Goal: Task Accomplishment & Management: Manage account settings

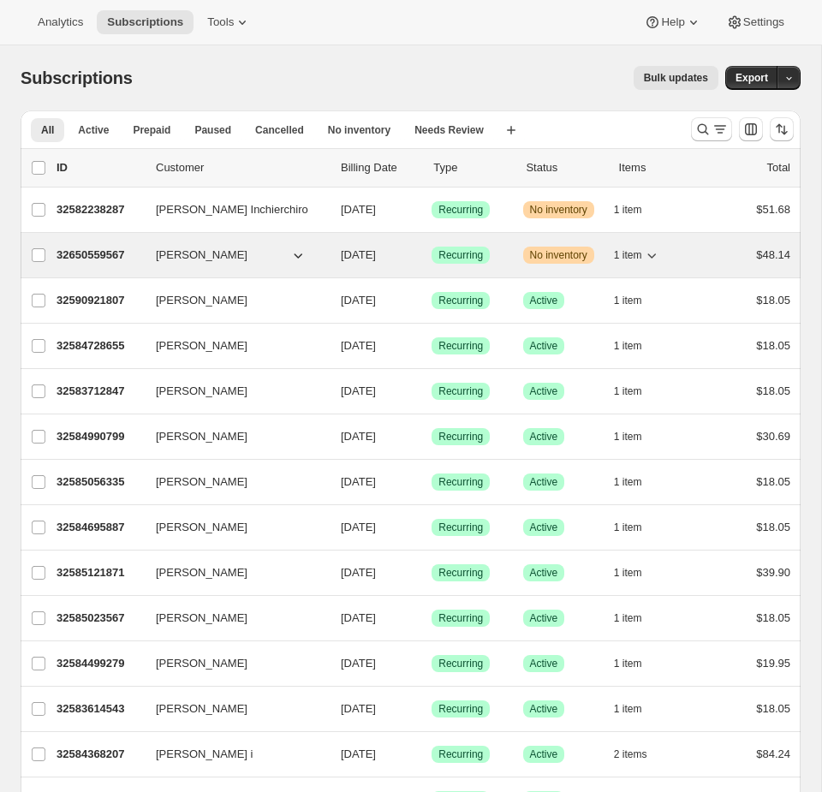
click at [444, 251] on span "Recurring" at bounding box center [460, 255] width 45 height 14
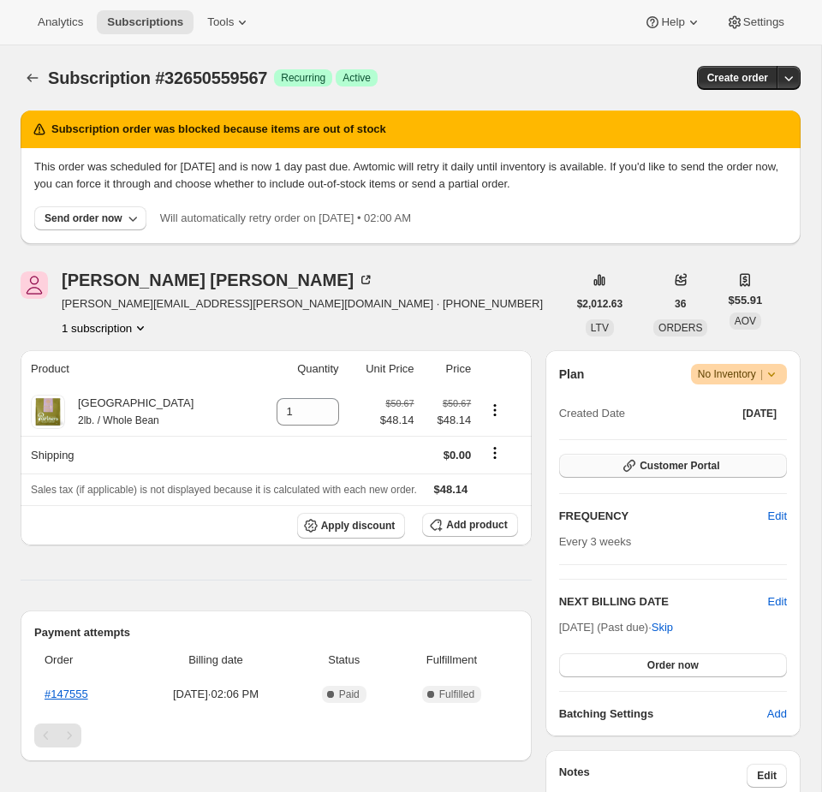
click at [684, 454] on button "Customer Portal" at bounding box center [673, 466] width 228 height 24
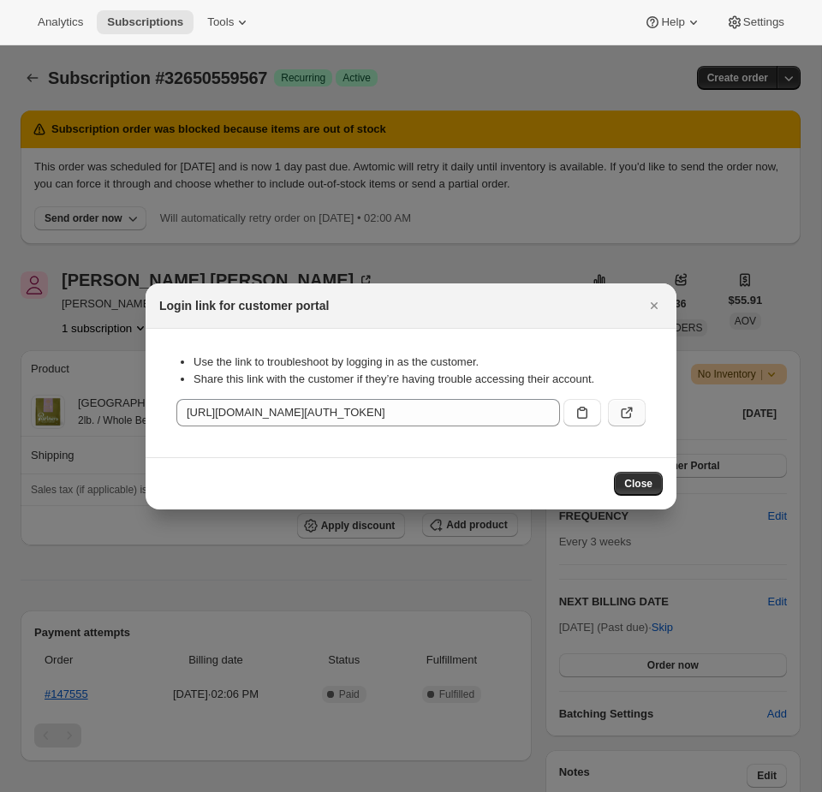
click at [617, 409] on button ":rc2:" at bounding box center [627, 412] width 38 height 27
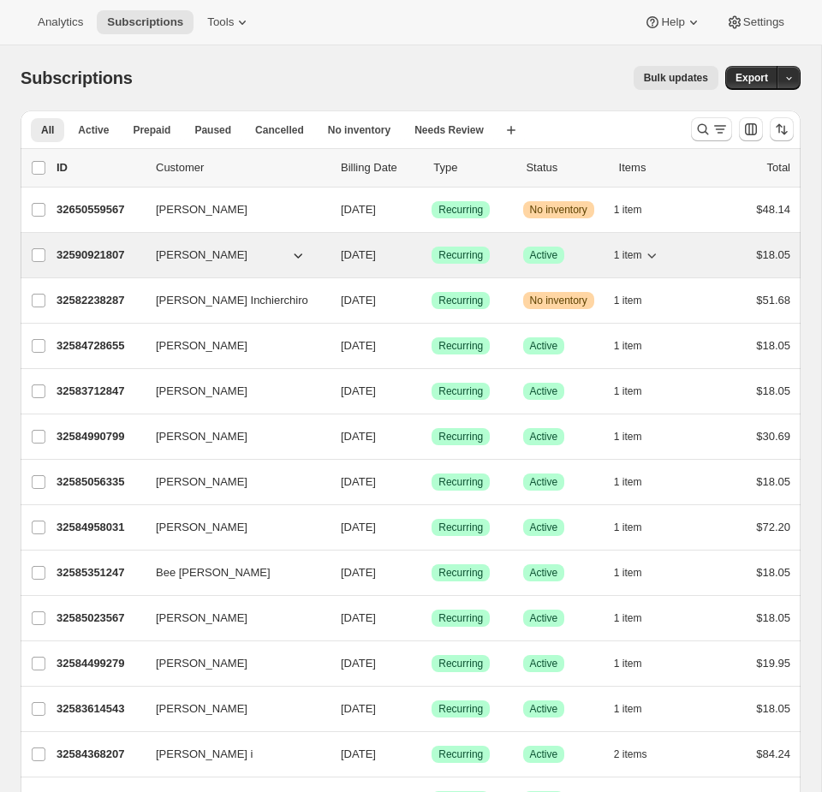
click at [507, 254] on div "Success Recurring" at bounding box center [469, 254] width 77 height 17
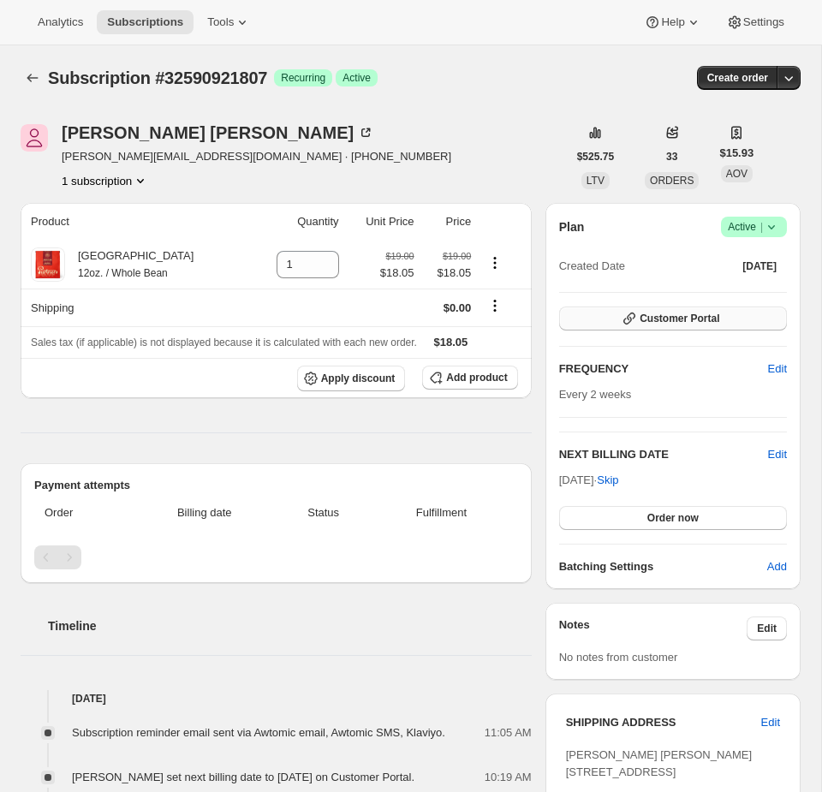
click at [723, 317] on button "Customer Portal" at bounding box center [673, 318] width 228 height 24
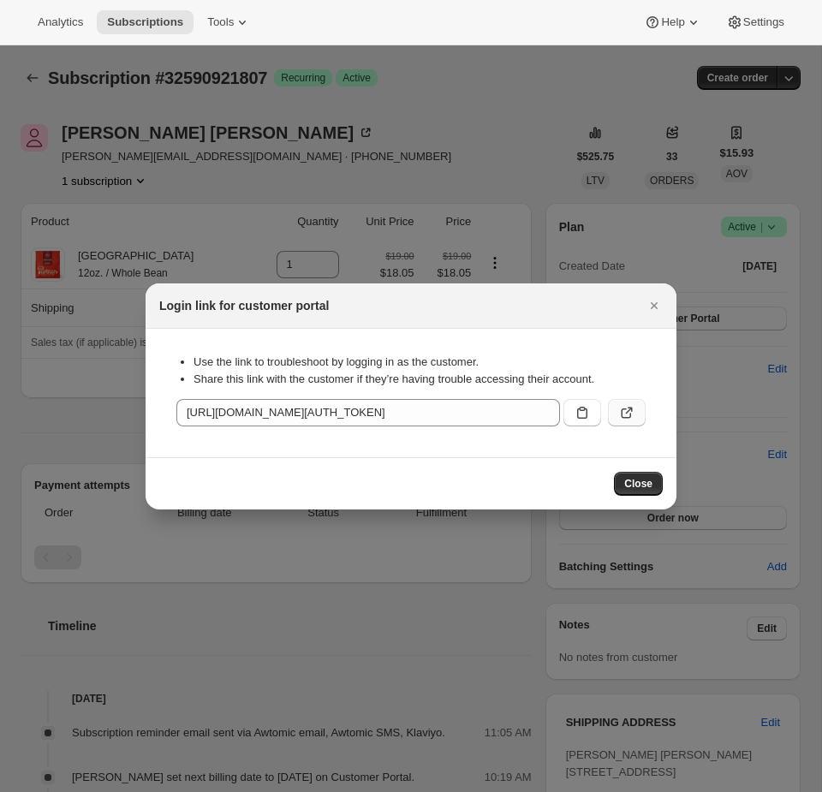
click at [638, 413] on button ":rc1:" at bounding box center [627, 412] width 38 height 27
click at [455, 134] on div at bounding box center [411, 396] width 822 height 792
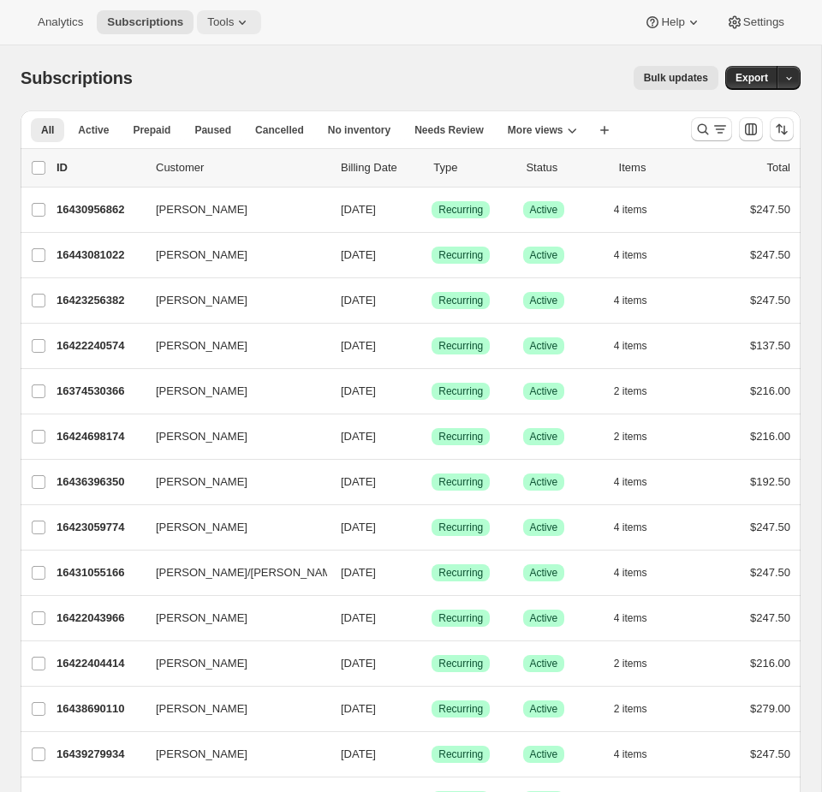
click at [221, 26] on span "Tools" at bounding box center [220, 22] width 27 height 14
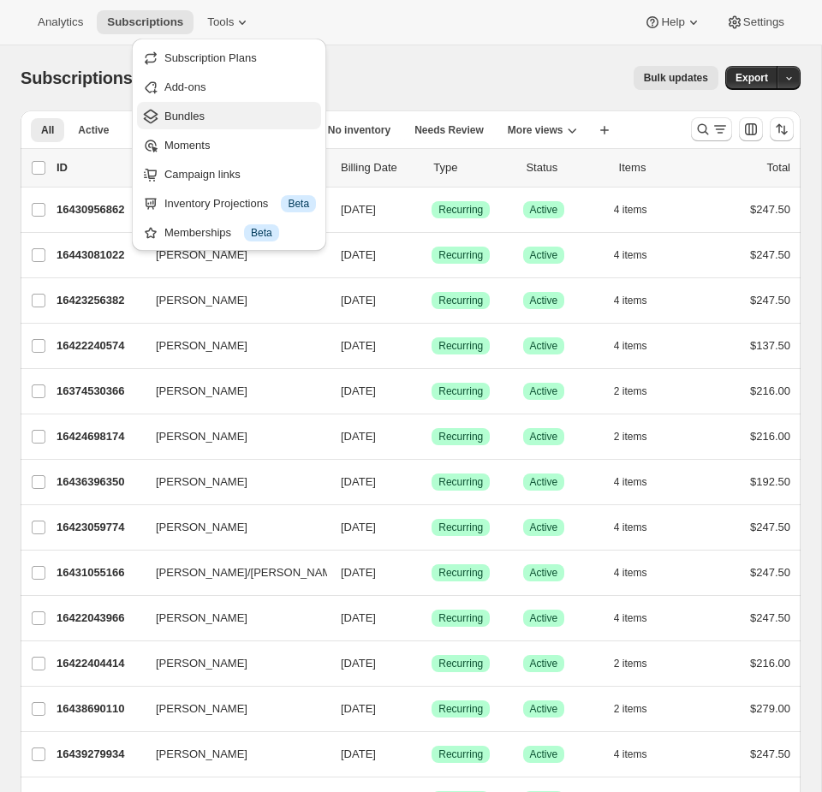
click at [180, 122] on span "Bundles" at bounding box center [184, 116] width 40 height 13
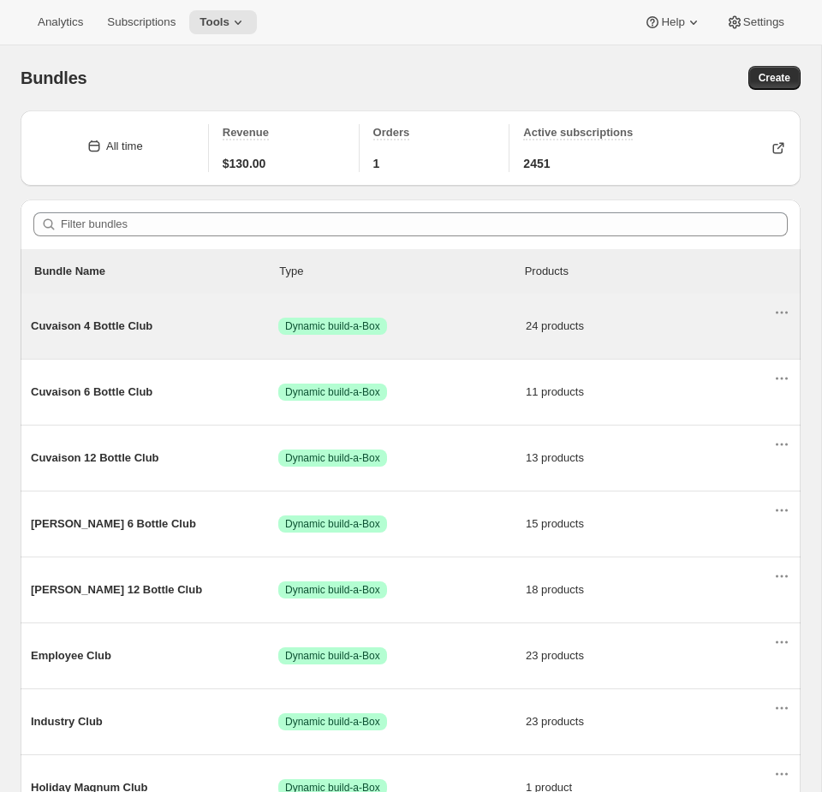
click at [475, 327] on span "Success Dynamic build-a-Box" at bounding box center [401, 325] width 247 height 17
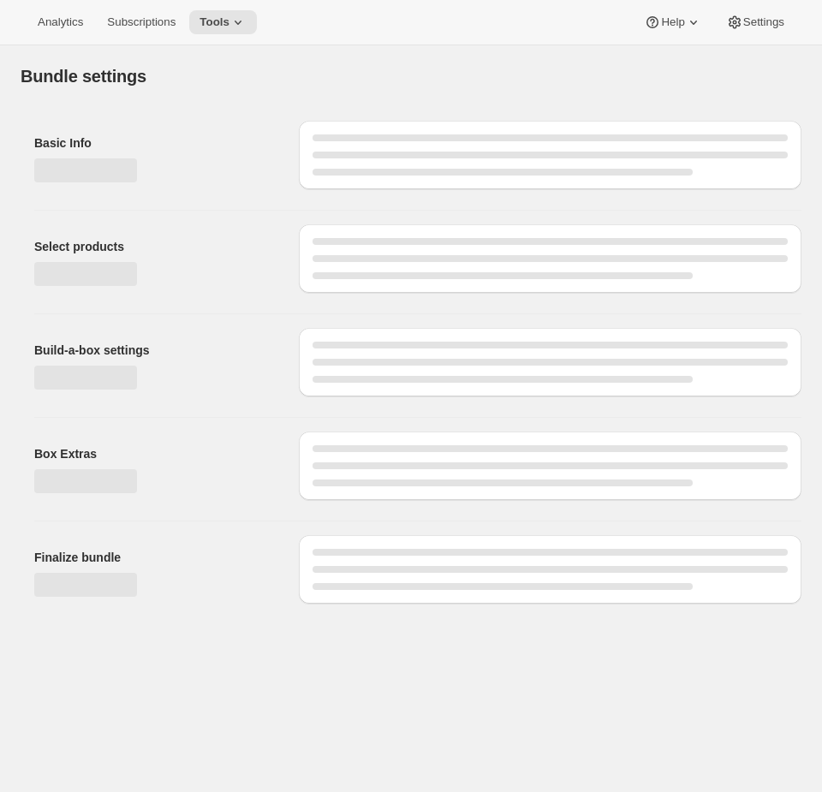
type input "Cuvaison 4 Bottle Club"
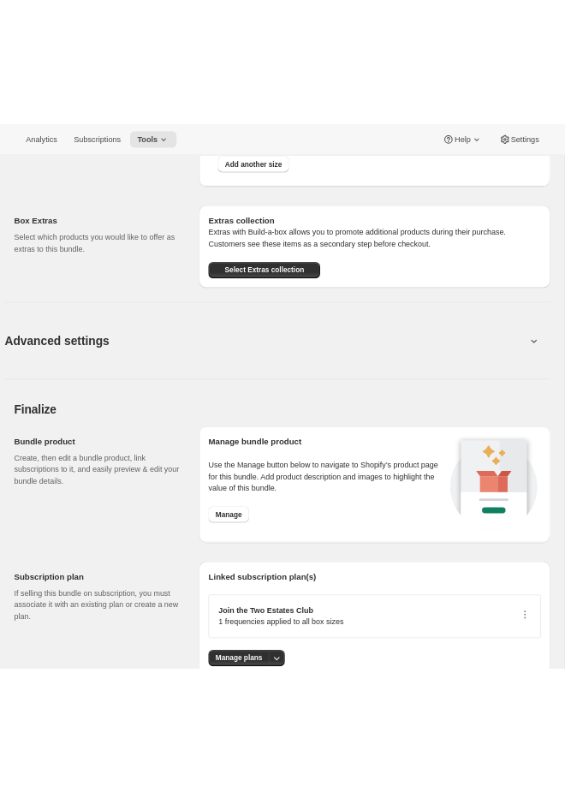
scroll to position [2948, 0]
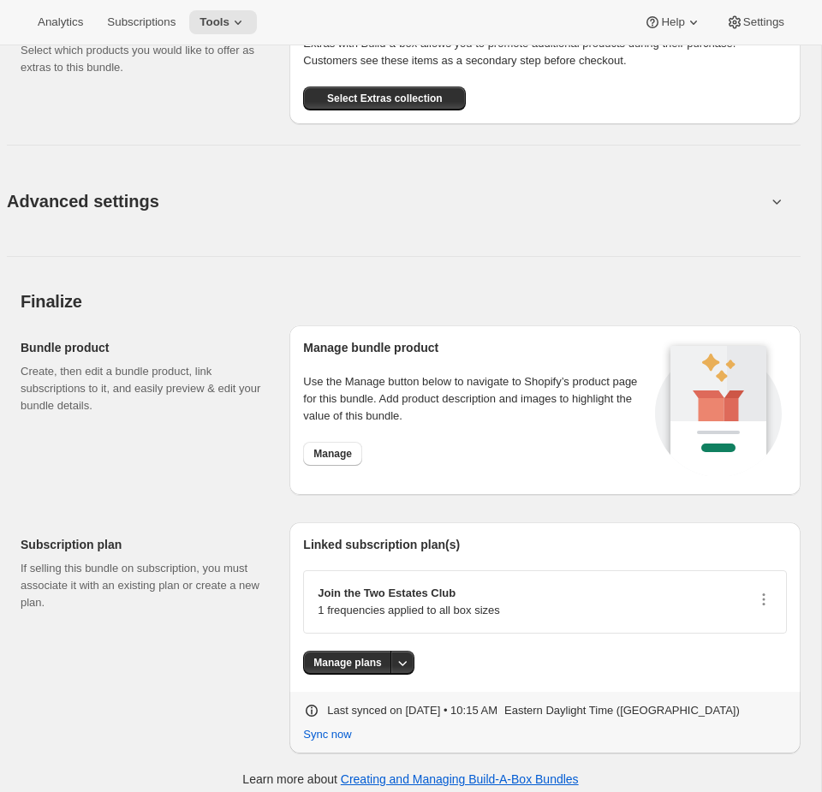
click at [329, 424] on div "Manage bundle product Use the Manage button below to navigate to Shopify’s prod…" at bounding box center [476, 410] width 347 height 142
click at [331, 447] on span "Manage" at bounding box center [332, 454] width 39 height 14
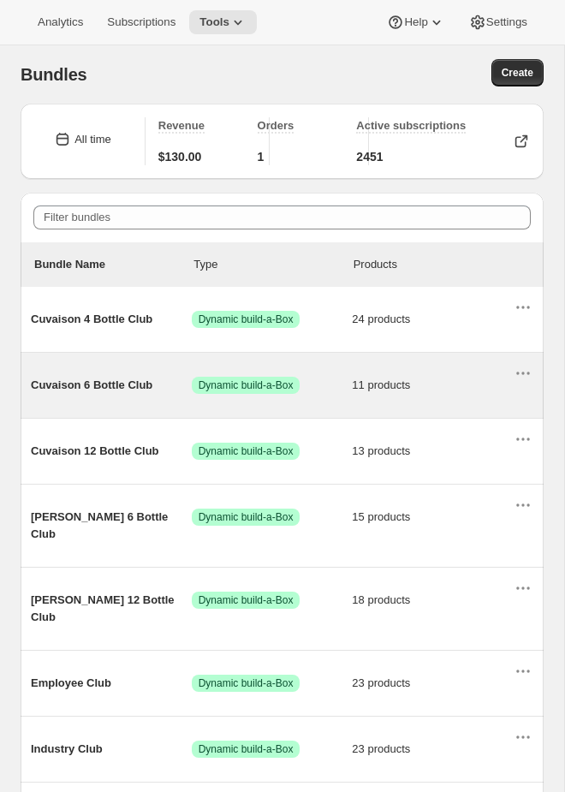
click at [178, 373] on div "Cuvaison 6 Bottle Club Success Dynamic build-a-Box 11 products" at bounding box center [272, 385] width 482 height 45
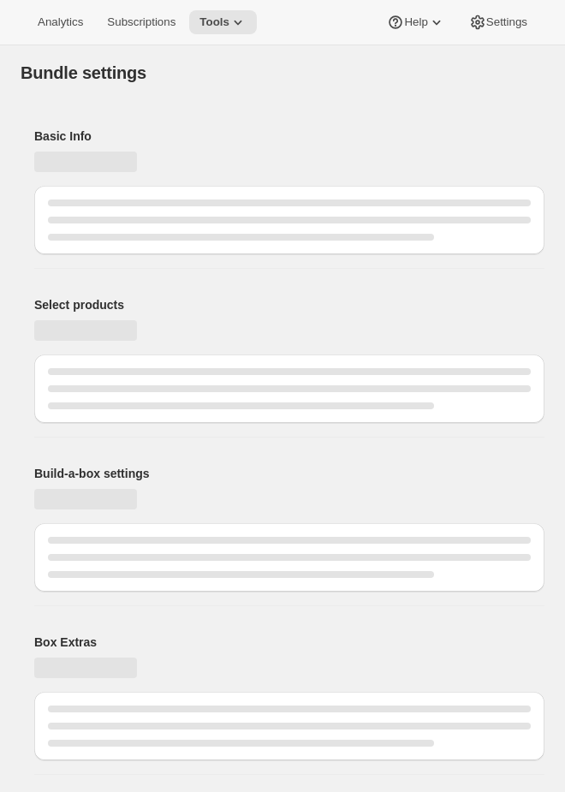
type input "Cuvaison 6 Bottle Club"
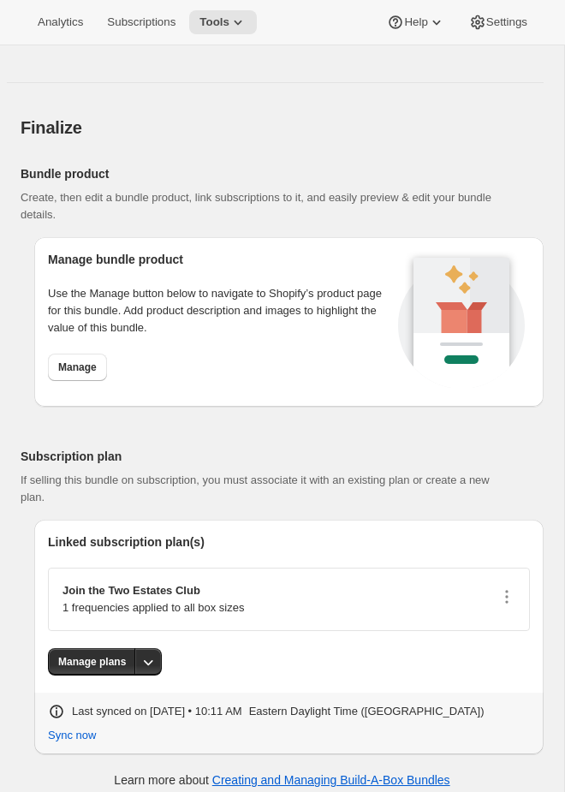
scroll to position [2608, 0]
click at [71, 359] on span "Manage" at bounding box center [77, 366] width 39 height 14
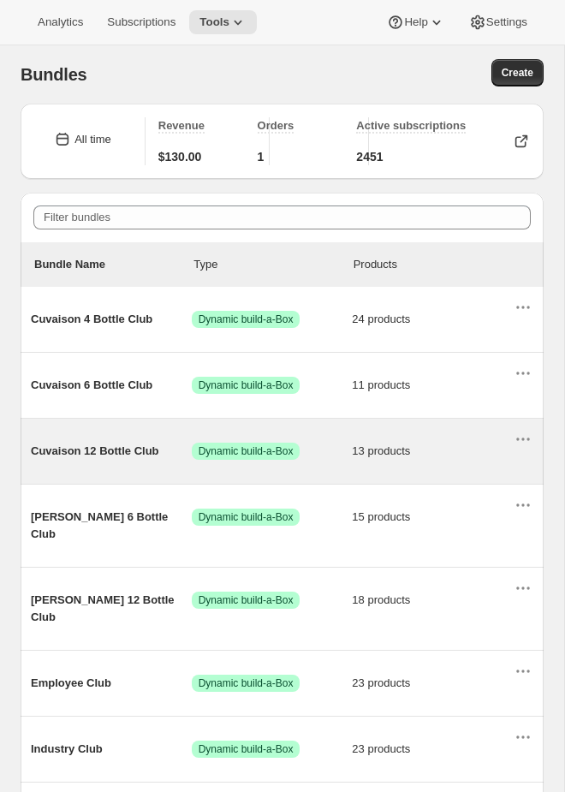
click at [150, 460] on div "Cuvaison 12 Bottle Club Success Dynamic build-a-Box 13 products" at bounding box center [272, 451] width 482 height 45
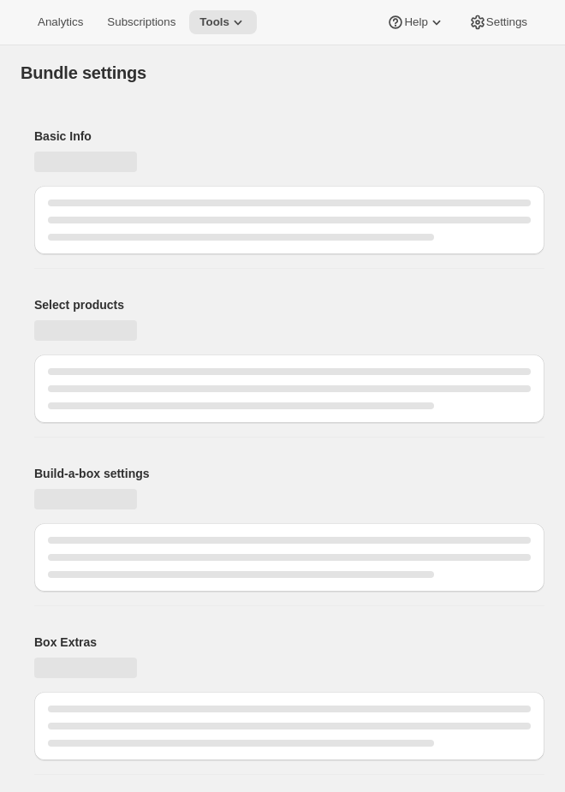
type input "Cuvaison 12 Bottle Club"
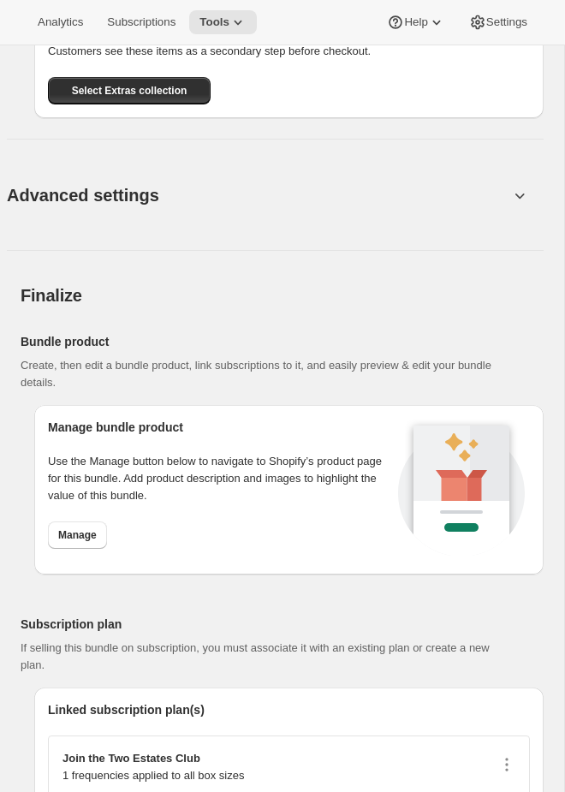
scroll to position [2731, 0]
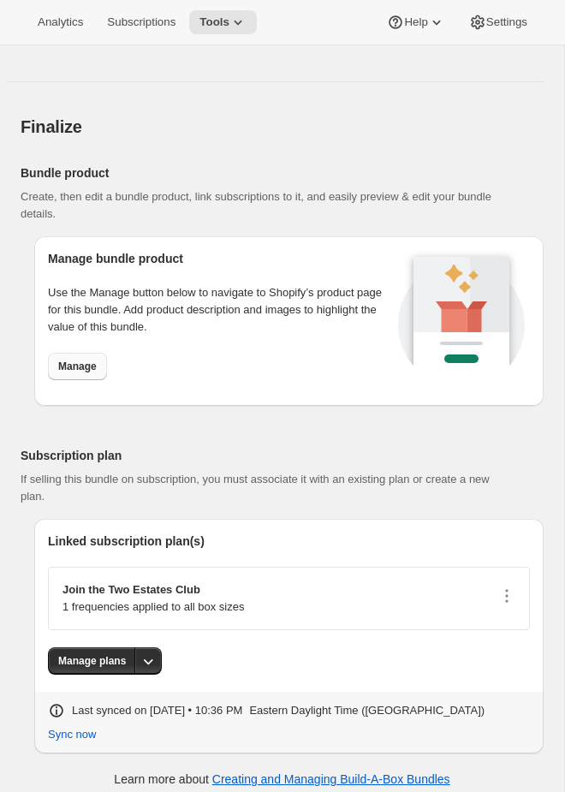
click at [73, 365] on button "Manage" at bounding box center [77, 366] width 59 height 27
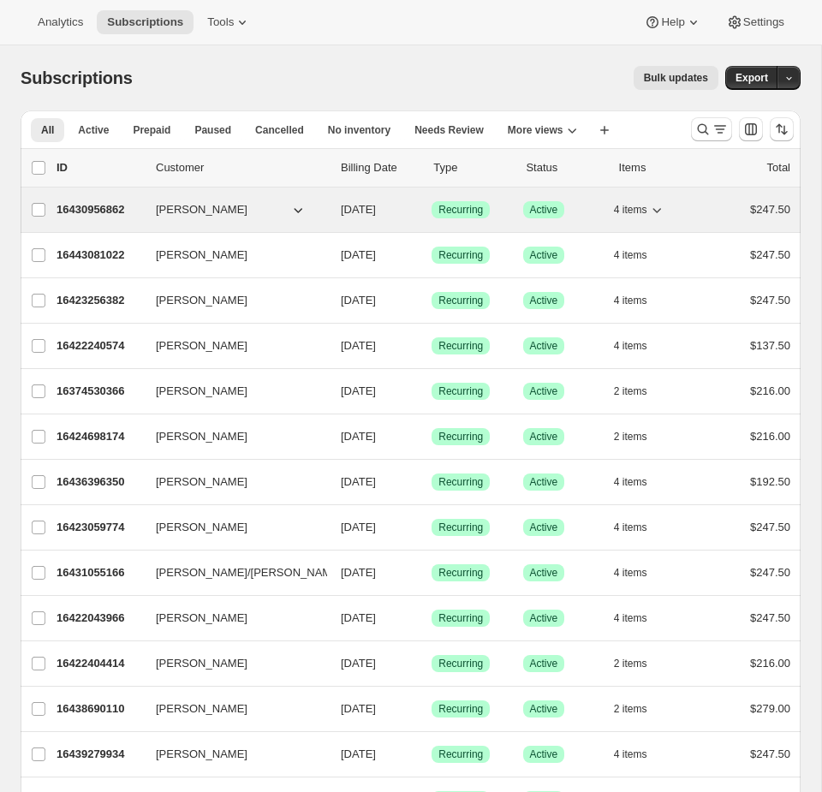
click at [703, 216] on div "16430956862 [PERSON_NAME] [DATE] Success Recurring Success Active 4 items $247.…" at bounding box center [422, 210] width 733 height 24
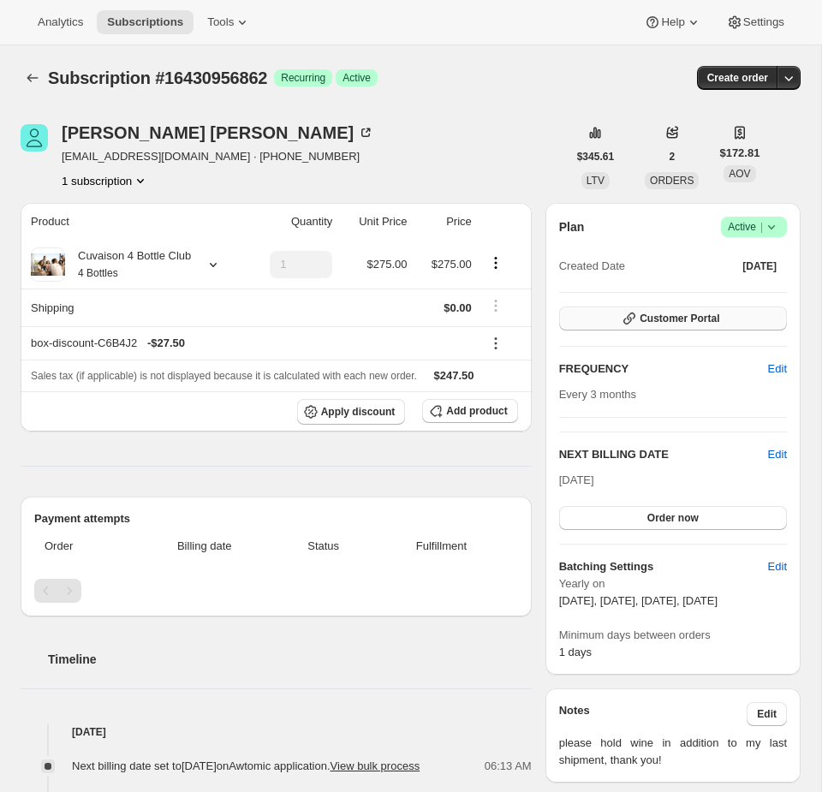
click at [725, 324] on button "Customer Portal" at bounding box center [673, 318] width 228 height 24
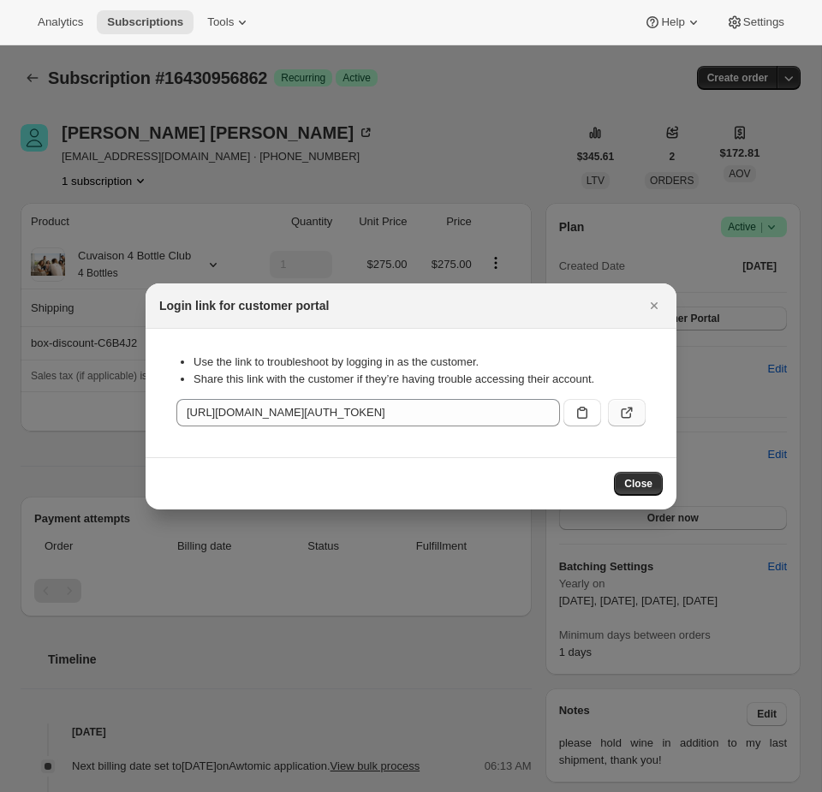
click at [638, 414] on button ":rc8:" at bounding box center [627, 412] width 38 height 27
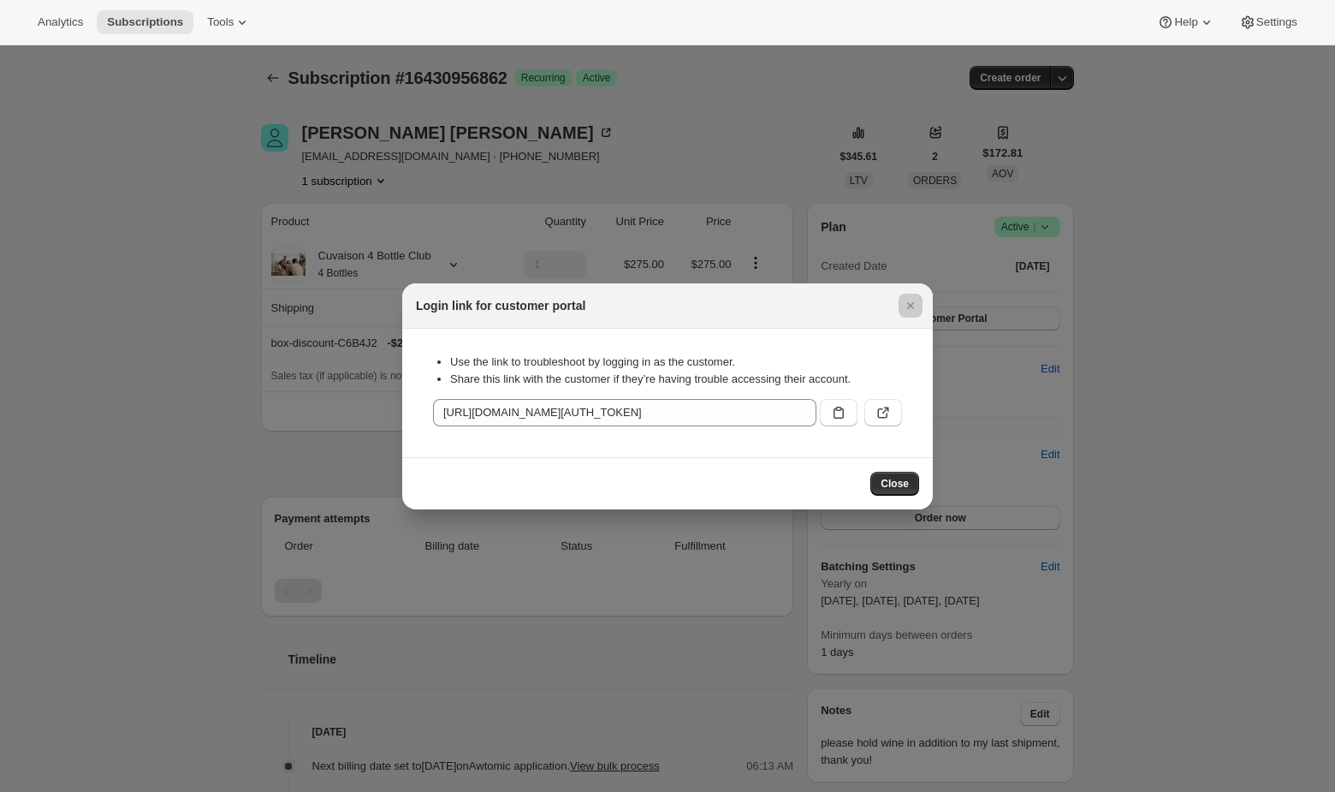
click at [305, 181] on div at bounding box center [667, 396] width 1335 height 792
